Goal: Find specific page/section: Find specific page/section

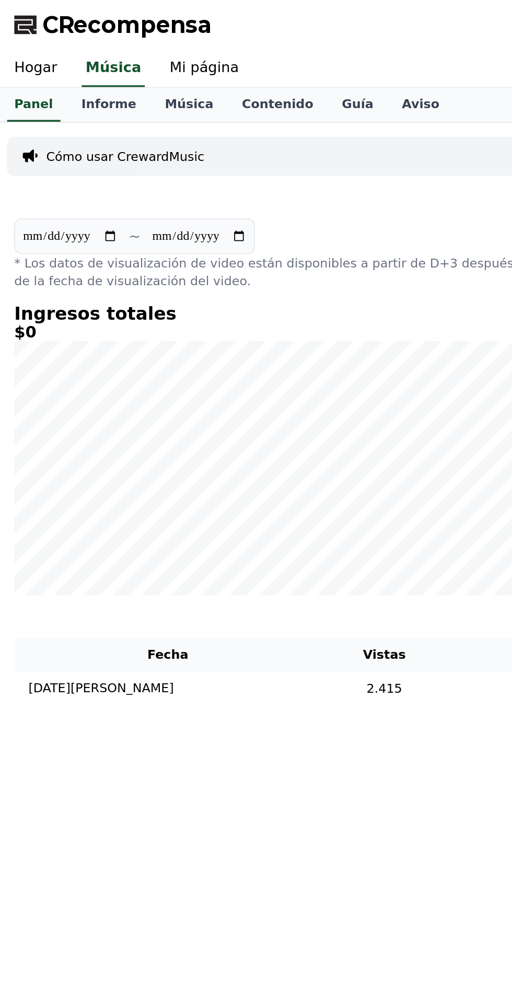
click at [114, 37] on font "Mi página" at bounding box center [120, 39] width 41 height 10
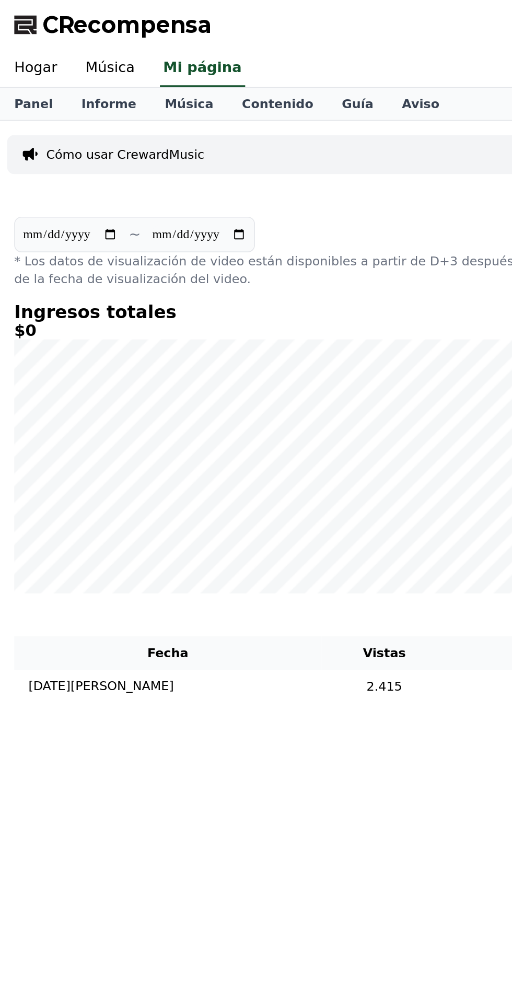
select select "**********"
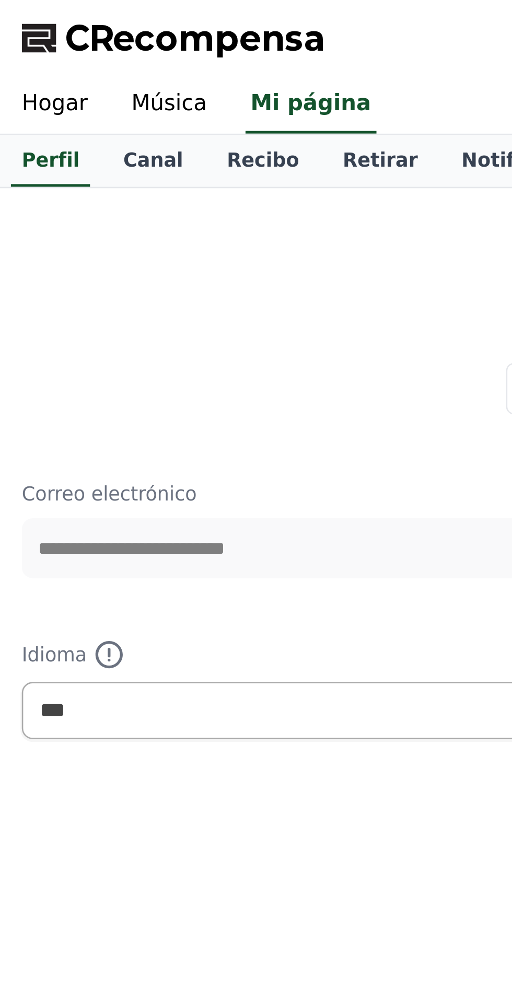
click at [50, 62] on font "Canal" at bounding box center [58, 61] width 23 height 8
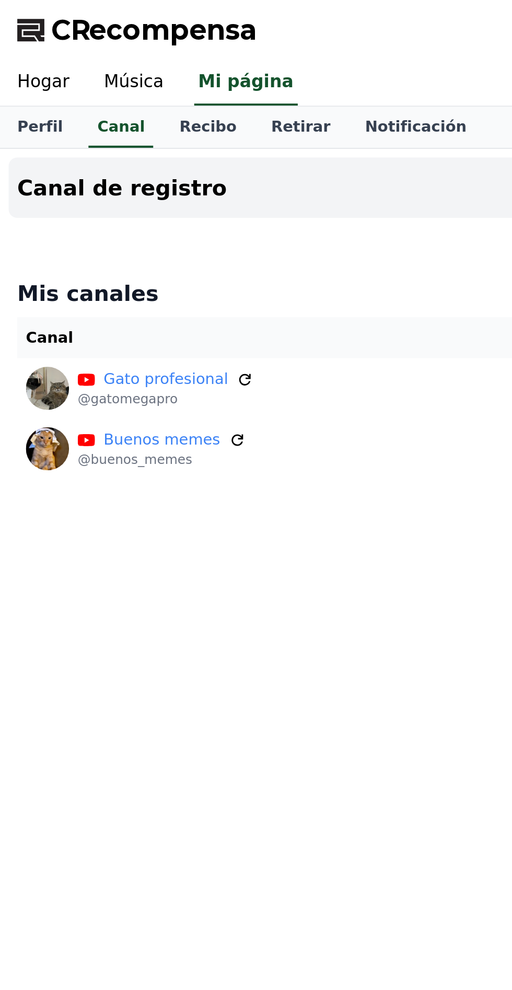
click at [71, 40] on font "Música" at bounding box center [64, 39] width 29 height 10
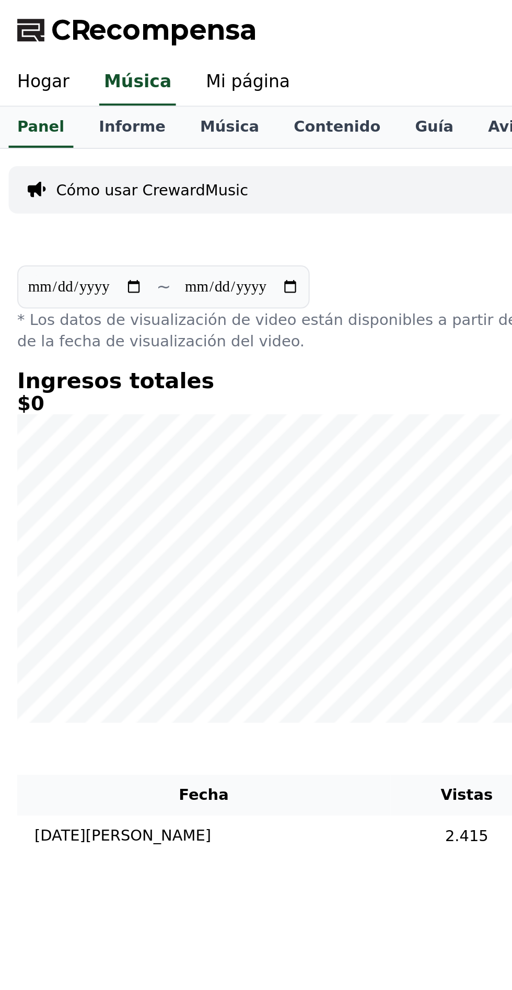
click at [62, 68] on link "Informe" at bounding box center [64, 62] width 49 height 20
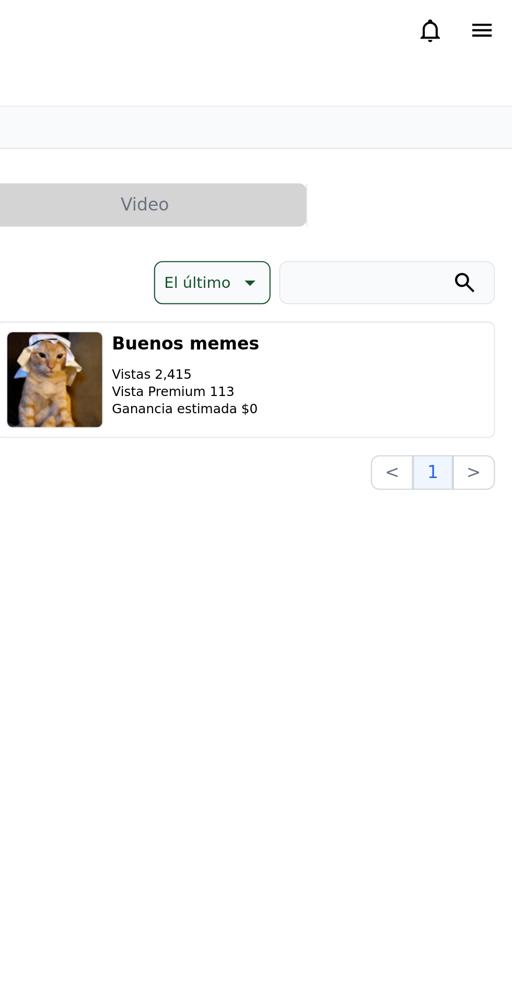
click at [499, 10] on icon at bounding box center [497, 14] width 13 height 13
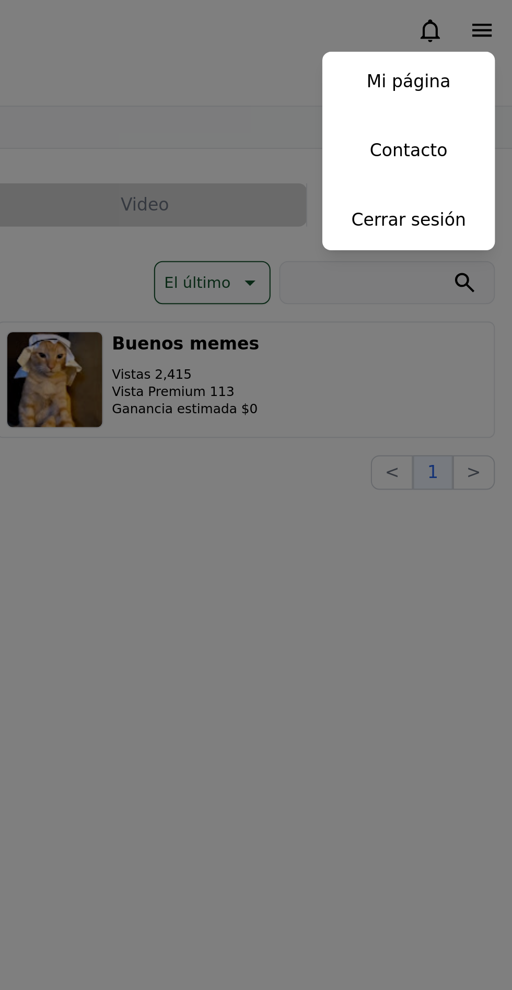
click at [325, 327] on button "cerca" at bounding box center [256, 495] width 512 height 990
